Goal: Task Accomplishment & Management: Complete application form

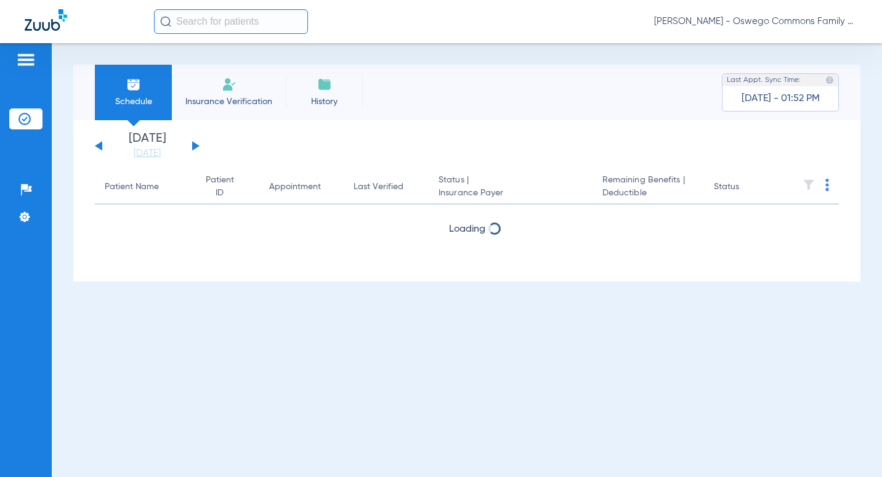
click at [226, 97] on span "Insurance Verification" at bounding box center [229, 102] width 96 height 12
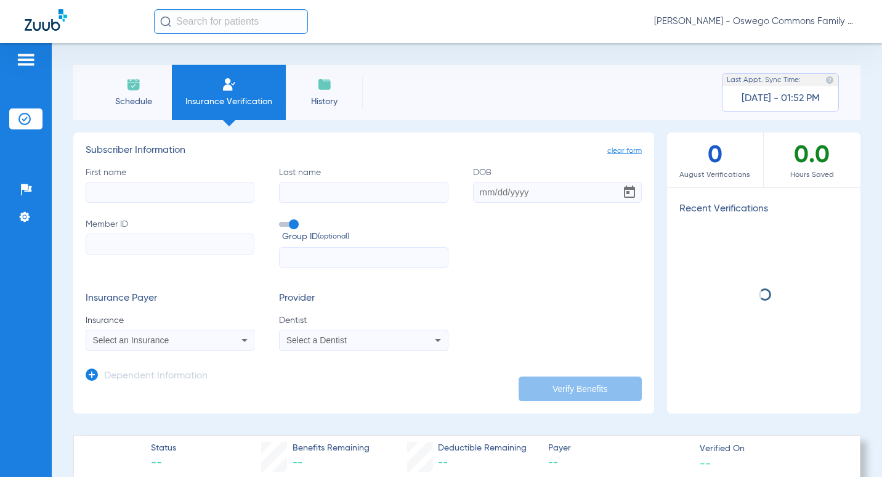
click at [173, 192] on input "First name" at bounding box center [170, 192] width 169 height 21
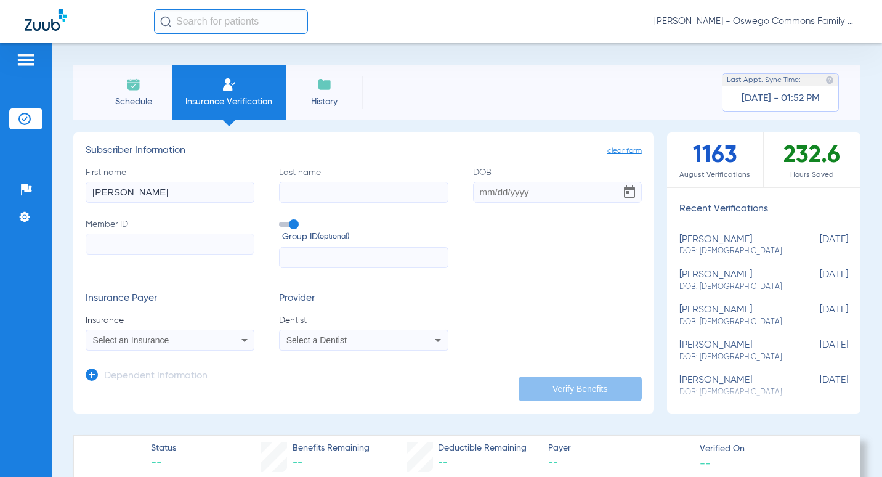
type input "[PERSON_NAME]"
click at [486, 191] on input "012101975" at bounding box center [557, 192] width 169 height 21
click at [498, 195] on input "01/2101975" at bounding box center [557, 192] width 169 height 21
drag, startPoint x: 496, startPoint y: 195, endPoint x: 513, endPoint y: 180, distance: 23.1
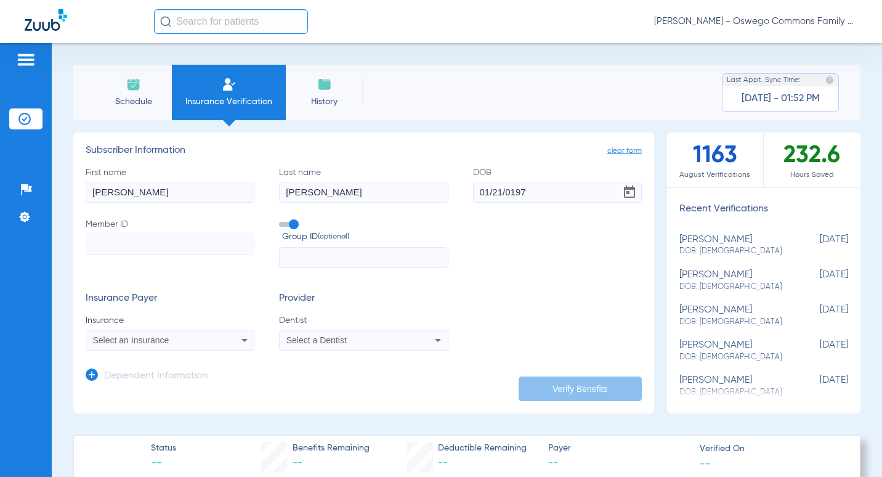
click at [512, 178] on label "DOB 01/21/0197" at bounding box center [557, 184] width 169 height 36
click at [512, 182] on input "01/21/0197" at bounding box center [557, 192] width 169 height 21
click at [508, 192] on input "01/21/0197" at bounding box center [557, 192] width 169 height 21
click at [529, 193] on input "01/21/197" at bounding box center [557, 192] width 169 height 21
type input "[DATE]"
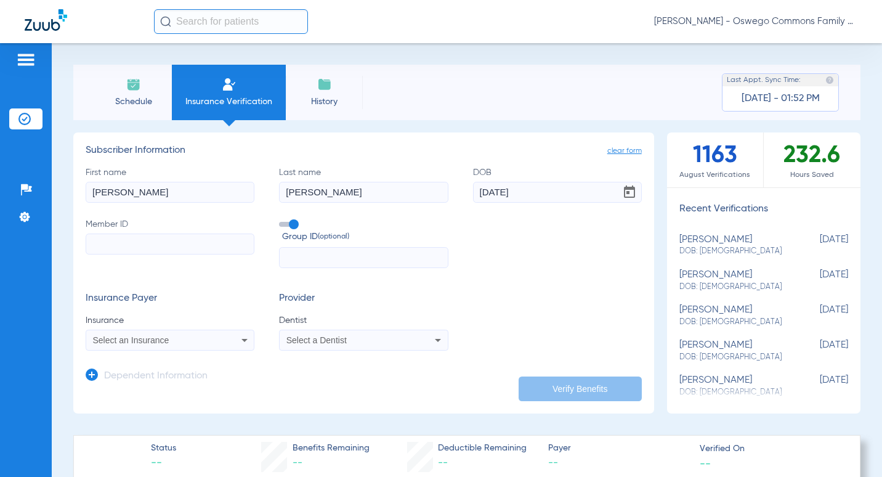
click at [205, 242] on input "Member ID" at bounding box center [170, 244] width 169 height 21
paste input "943552042"
type input "943552042"
click at [243, 340] on icon at bounding box center [245, 340] width 6 height 3
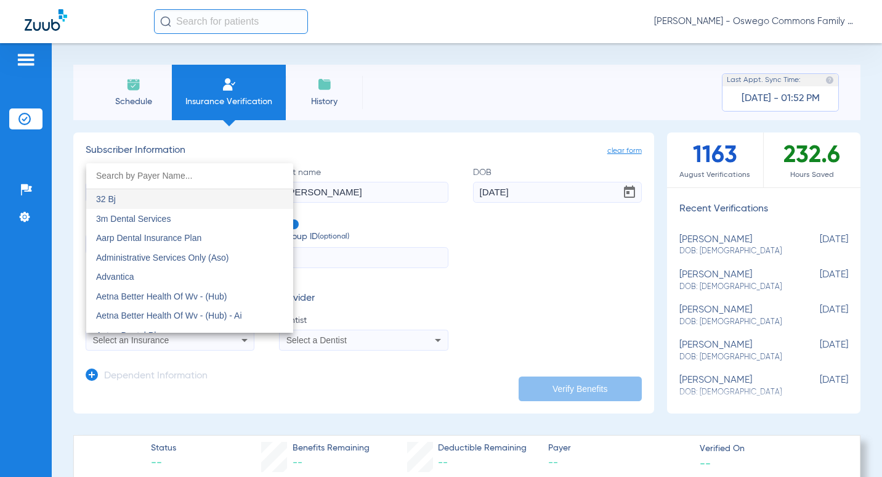
click at [186, 175] on input "dropdown search" at bounding box center [189, 175] width 207 height 25
type input "del"
click at [188, 201] on mat-option "Delta Dental" at bounding box center [189, 199] width 207 height 20
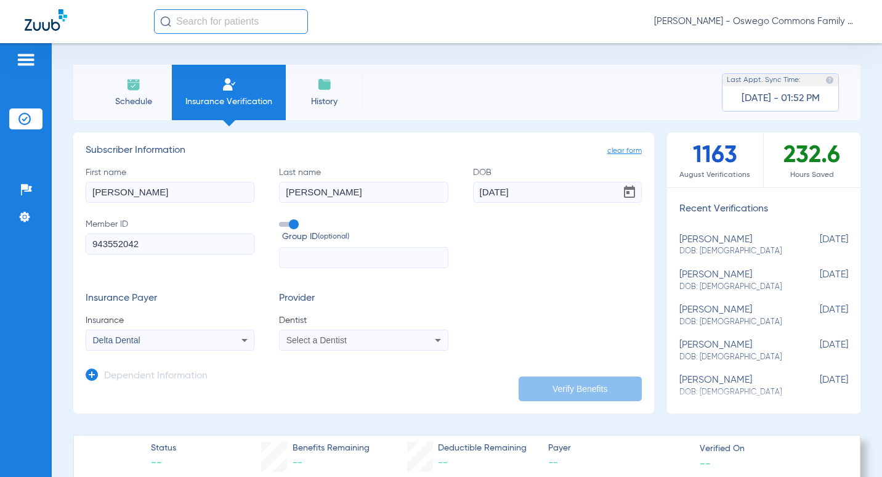
click at [437, 341] on icon at bounding box center [438, 340] width 15 height 15
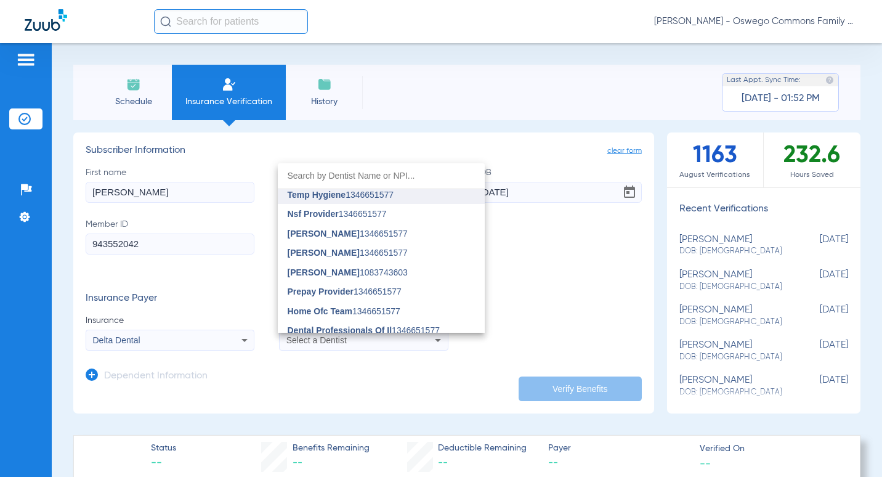
scroll to position [123, 0]
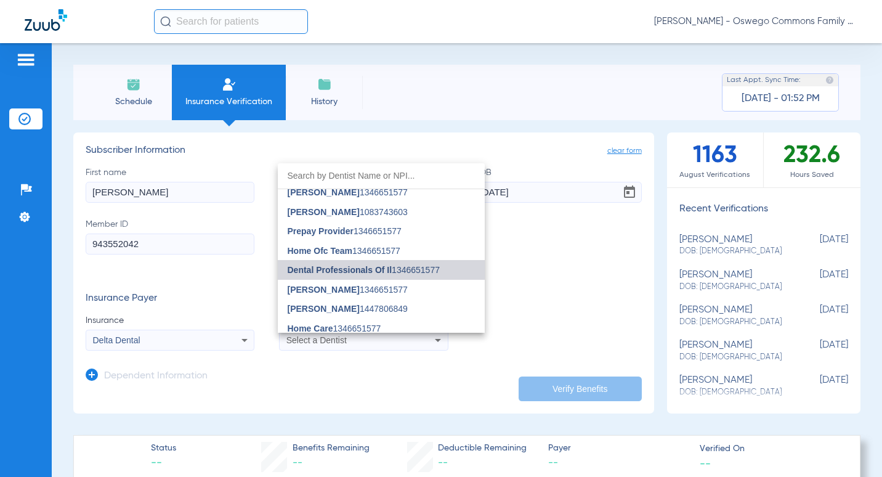
click at [419, 273] on span "Dental Professionals Of Il 1346651577" at bounding box center [364, 270] width 152 height 9
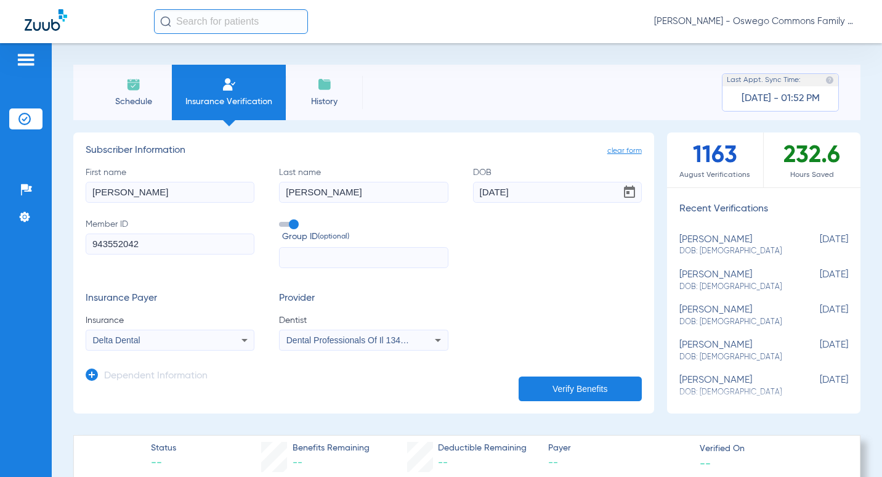
click at [588, 389] on button "Verify Benefits" at bounding box center [580, 388] width 123 height 25
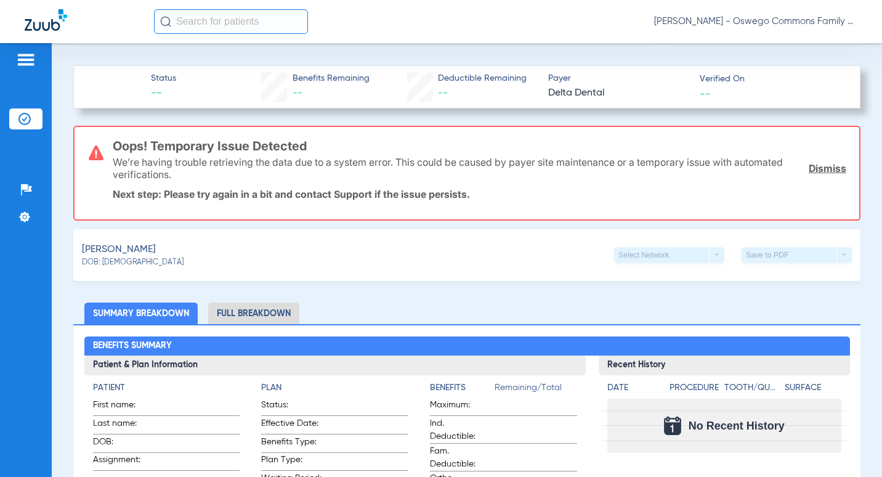
scroll to position [0, 0]
